Goal: Ask a question

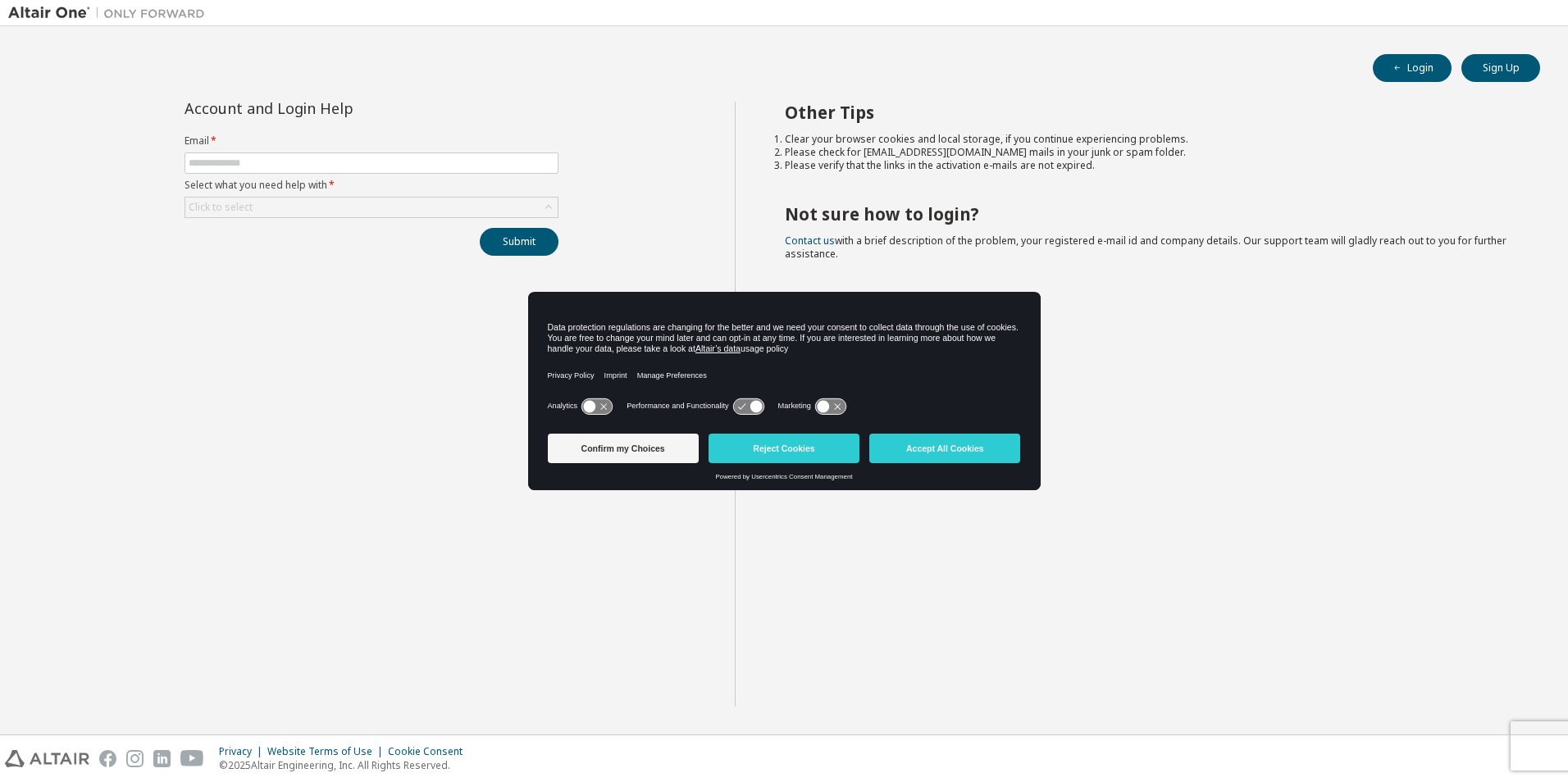
drag, startPoint x: 286, startPoint y: 163, endPoint x: 297, endPoint y: 536, distance: 373.2
click at [297, 538] on div "Account and Login Help Email * Select what you need help with * Click to select…" at bounding box center [371, 404] width 726 height 605
drag, startPoint x: 1429, startPoint y: 65, endPoint x: 1419, endPoint y: 61, distance: 10.8
click at [1419, 61] on button "Login" at bounding box center [1412, 68] width 79 height 28
click at [1409, 64] on button "Login" at bounding box center [1412, 68] width 79 height 28
